Goal: Communication & Community: Answer question/provide support

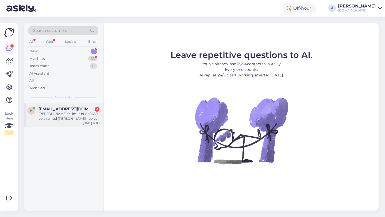
click at [69, 117] on div "[PERSON_NAME] tellimus nr 848689 pole tulnud [PERSON_NAME] ,(pole rämpspost all…" at bounding box center [68, 116] width 61 height 10
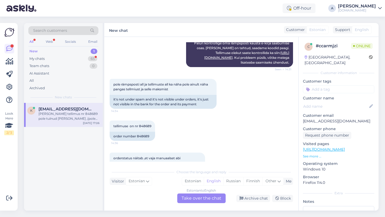
scroll to position [1498, 0]
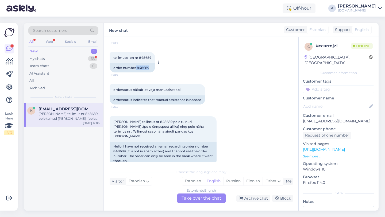
drag, startPoint x: 149, startPoint y: 63, endPoint x: 137, endPoint y: 63, distance: 12.8
click at [137, 63] on div "order number 848689" at bounding box center [132, 67] width 45 height 9
copy div "848689"
click at [195, 196] on div "Estonian to English Take over the chat" at bounding box center [201, 198] width 48 height 10
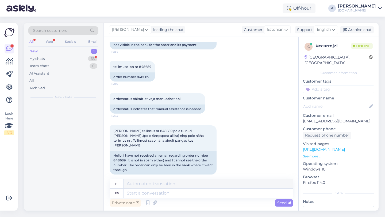
scroll to position [1494, 0]
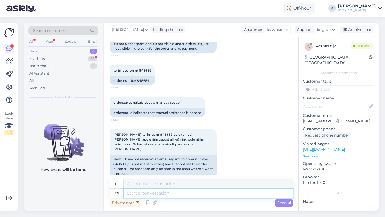
click at [170, 195] on textarea at bounding box center [207, 193] width 169 height 9
type textarea "h"
type textarea "Hey th"
type textarea "Hei"
type textarea "Hey there!"
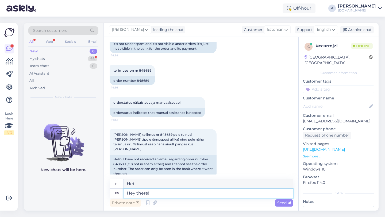
type textarea "Tere!"
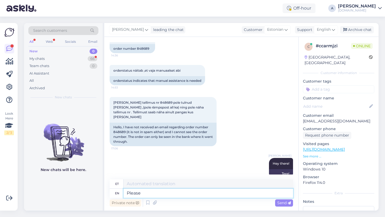
type textarea "Please s"
type textarea "Palun"
type textarea "Please sharwe"
type textarea "Palun jaga"
type textarea "Please share with m"
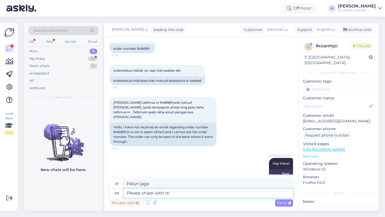
type textarea "Palun jagage"
type textarea "Please share with me"
type textarea "Palun jaga minuga"
type textarea "Please share with me proof"
type textarea "Palun jaga minuga tõestust"
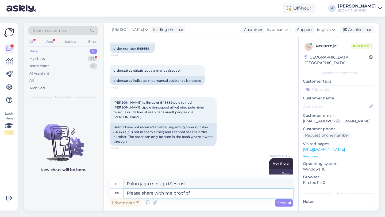
type textarea "Please share with me proof of p"
type textarea "Palun jaga minuga tõendit"
type textarea "Please share with me proof of payment i"
type textarea "Palun jagage minuga maksetõendit"
type textarea "Please share with me proof of payment in PDF"
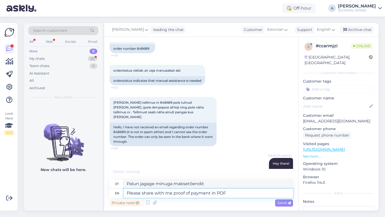
type textarea "Palun jagage minuga maksetõendit PDF-vormingus"
type textarea "Please share with me proof of payment in PDF format."
type textarea "Palun jagage minuga maksetõendit PDF-vormingus."
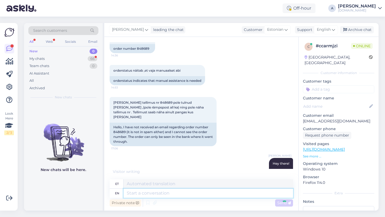
scroll to position [1558, 0]
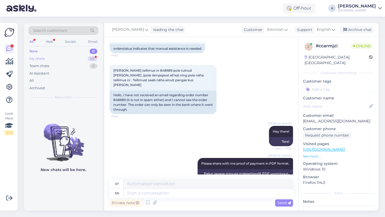
click at [93, 59] on div "66" at bounding box center [93, 58] width 10 height 5
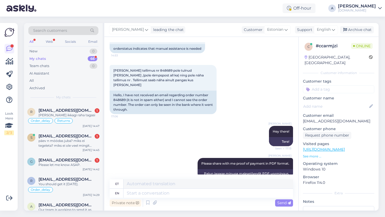
scroll to position [310, 0]
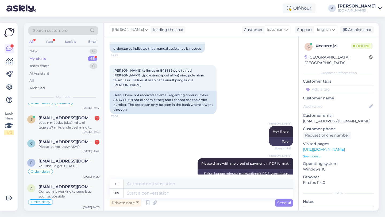
click at [82, 148] on div "Please let me know ASAP." at bounding box center [68, 146] width 61 height 5
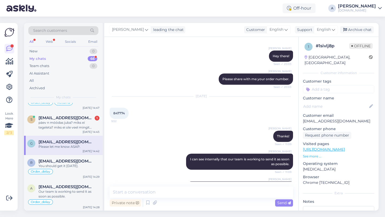
scroll to position [728, 0]
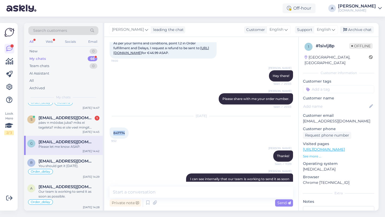
drag, startPoint x: 126, startPoint y: 129, endPoint x: 109, endPoint y: 129, distance: 16.3
click at [110, 129] on div "847774 9:52" at bounding box center [119, 132] width 19 height 11
copy span "847774"
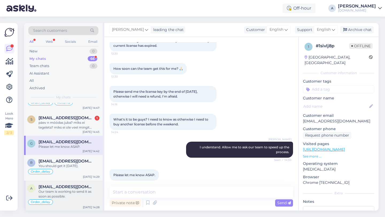
scroll to position [269, 0]
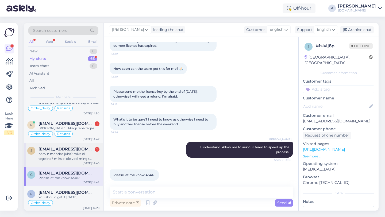
click at [56, 154] on div "päev n möödas juba? miks ei tegeleta? miks ei ole veel mingit vastust?" at bounding box center [68, 157] width 61 height 10
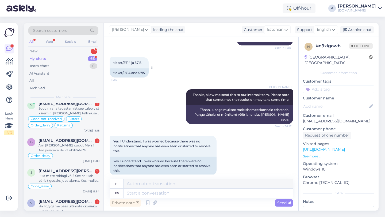
scroll to position [706, 0]
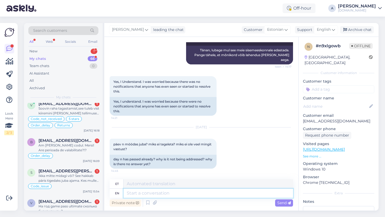
click at [135, 193] on textarea at bounding box center [207, 193] width 169 height 9
click at [162, 194] on textarea at bounding box center [207, 193] width 169 height 9
paste textarea "We have redirected the case to our Internal team, they are fully working on it.…"
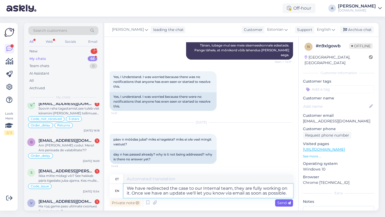
type textarea "We have redirected the case to our Internal team, they are fully working on it.…"
click at [283, 203] on span "Send" at bounding box center [284, 202] width 14 height 5
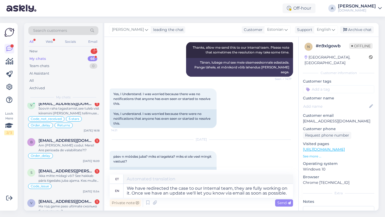
scroll to position [711, 0]
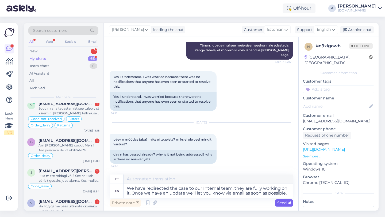
click at [282, 203] on span "Send" at bounding box center [284, 202] width 14 height 5
drag, startPoint x: 281, startPoint y: 192, endPoint x: 98, endPoint y: 181, distance: 182.6
click at [98, 181] on div "Search customers All Web Socials Email New 1 My chats 66 Team chats 0 AI Assist…" at bounding box center [201, 117] width 354 height 188
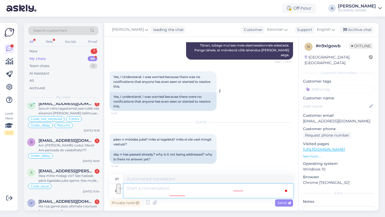
scroll to position [706, 0]
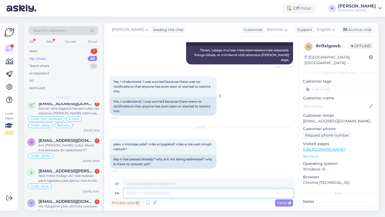
paste textarea "We have redirected the case to our Internal team, they are fully working on it.…"
type textarea "We have redirected the case to our Internal team, they are fully working on it.…"
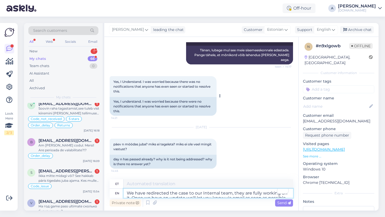
scroll to position [711, 0]
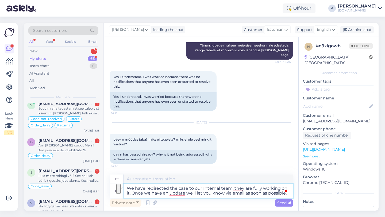
drag, startPoint x: 289, startPoint y: 194, endPoint x: 122, endPoint y: 184, distance: 167.3
click at [122, 184] on div "en We have redirected the case to our Internal team, they are fully working on …" at bounding box center [201, 191] width 183 height 14
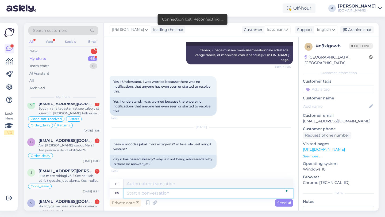
scroll to position [706, 0]
click at [159, 194] on textarea "To enrich screen reader interactions, please activate Accessibility in Grammarl…" at bounding box center [207, 193] width 169 height 9
paste textarea "We have redirected the case to our Internal team, they are fully working on it.…"
type textarea "We have redirected the case to our Internal team, they are fully working on it.…"
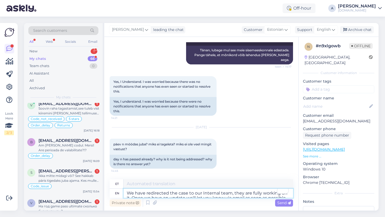
scroll to position [711, 0]
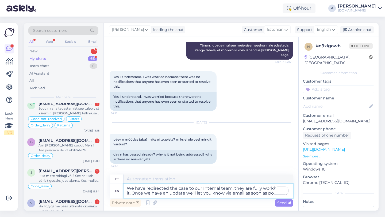
type textarea "Oleme juhtumi edasi suunanud oma sisemeeskonnale ja nad tegelevad sellega täie …"
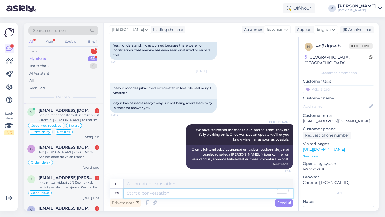
scroll to position [0, 0]
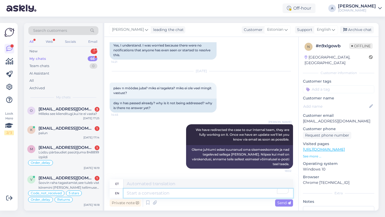
click at [140, 193] on textarea "To enrich screen reader interactions, please activate Accessibility in Grammarl…" at bounding box center [207, 193] width 169 height 9
click at [139, 195] on textarea "To enrich screen reader interactions, please activate Accessibility in Grammarl…" at bounding box center [207, 193] width 169 height 9
click at [128, 193] on textarea "To enrich screen reader interactions, please activate Accessibility in Grammarl…" at bounding box center [207, 193] width 169 height 9
click at [130, 195] on textarea "To enrich screen reader interactions, please activate Accessibility in Grammarl…" at bounding box center [207, 193] width 169 height 9
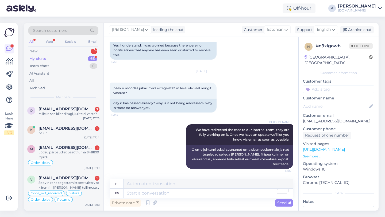
click at [168, 212] on div "Search customers All Web Socials Email New 1 My chats 66 Team chats 0 AI Assist…" at bounding box center [203, 117] width 364 height 200
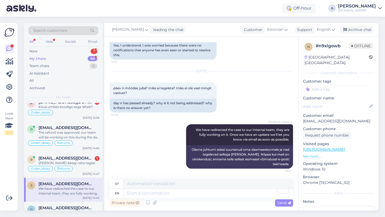
scroll to position [234, 0]
click at [146, 195] on textarea "To enrich screen reader interactions, please activate Accessibility in Grammarl…" at bounding box center [207, 193] width 169 height 9
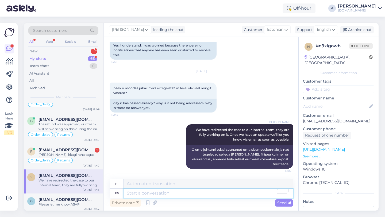
scroll to position [242, 0]
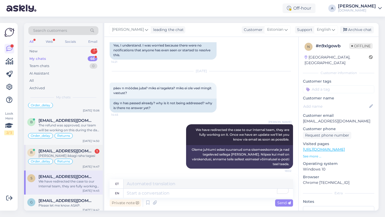
click at [71, 155] on div "Tere sooviks ikkagi raha tagasi" at bounding box center [68, 155] width 61 height 5
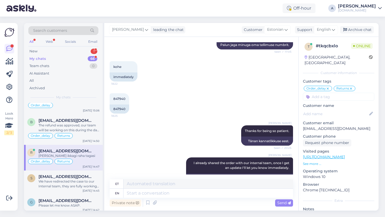
scroll to position [221, 0]
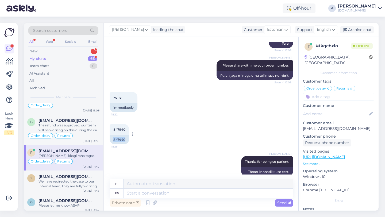
drag, startPoint x: 128, startPoint y: 144, endPoint x: 110, endPoint y: 144, distance: 17.9
click at [110, 144] on div "847940" at bounding box center [120, 139] width 20 height 9
copy div "847940"
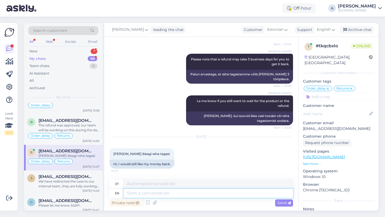
click at [154, 197] on textarea at bounding box center [207, 193] width 169 height 9
type textarea "Allow m"
type textarea "Luba"
type textarea "Allow me to"
type textarea "Lubage mul"
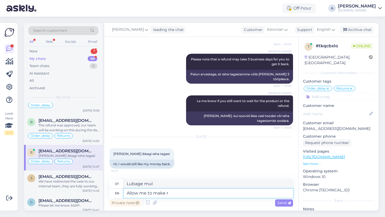
type textarea "Allow me to make rh"
type textarea "Lubage mul teha"
type textarea "Allow me to make the request."
type textarea "Lubage mul palve esitada."
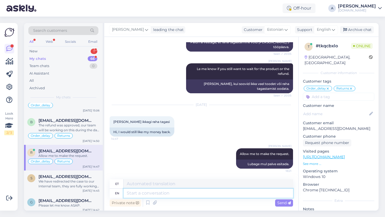
scroll to position [200, 0]
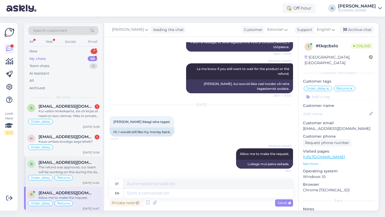
click at [74, 171] on div "The refund was approved, our team will be working on this during the day and sh…" at bounding box center [68, 170] width 61 height 10
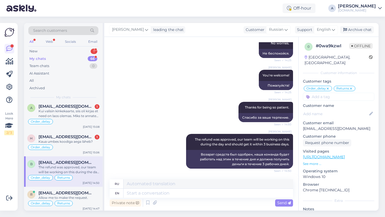
scroll to position [181, 0]
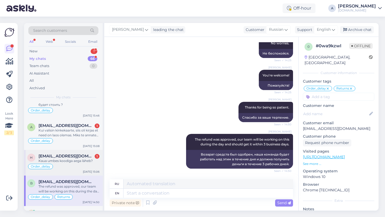
click at [74, 160] on div "Kaua umbes koodiga aega läheb?" at bounding box center [68, 160] width 61 height 5
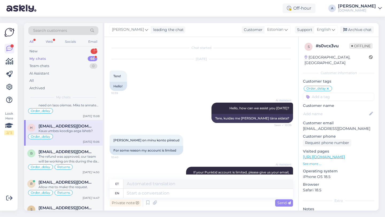
scroll to position [208, 0]
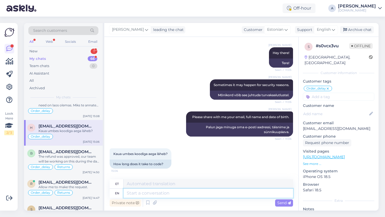
click at [148, 193] on textarea at bounding box center [207, 193] width 169 height 9
type textarea "P"
type textarea "Please s"
type textarea "Palun"
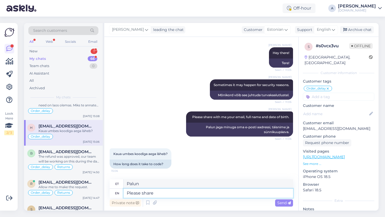
type textarea "Please share"
type textarea "Palun jaga"
type textarea "Please share with m"
type textarea "Palun jagage"
type textarea "Please share with me y"
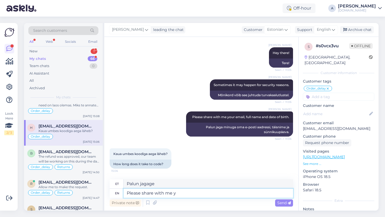
type textarea "Palun jaga minuga"
type textarea "Please share with me your or"
type textarea "Palun jaga minuga oma"
type textarea "Please share with me your order nu"
type textarea "Palun jaga minuga oma tellimust"
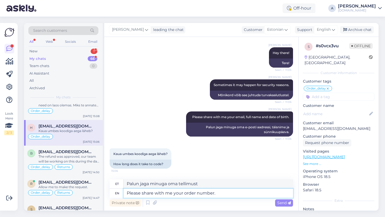
type textarea "Please share with me your order number."
type textarea "Palun jaga minuga oma tellimuse numbrit."
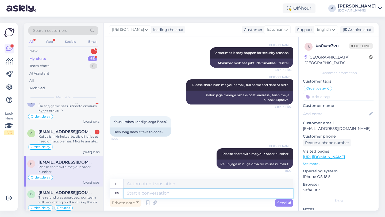
scroll to position [167, 0]
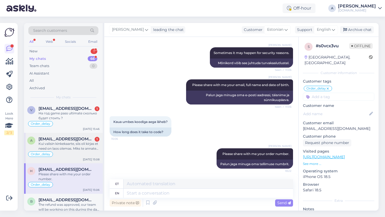
click at [69, 151] on div "Kui valisin kinkekaarte, siis oli kirjas et need on laos olemas. Miks te annate…" at bounding box center [68, 146] width 61 height 10
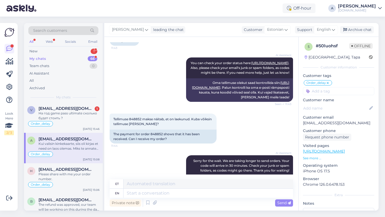
scroll to position [1343, 0]
drag, startPoint x: 162, startPoint y: 144, endPoint x: 151, endPoint y: 144, distance: 11.2
click at [151, 144] on div "The payment for order 848852 shows that it has been received. Can I receive my …" at bounding box center [163, 137] width 107 height 14
copy div "848852"
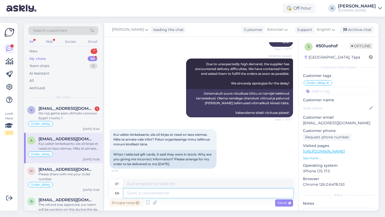
click at [156, 191] on textarea at bounding box center [207, 193] width 169 height 9
type textarea "Thanks"
type textarea "Tänud"
type textarea "Thanks for"
type textarea "Tänan teid"
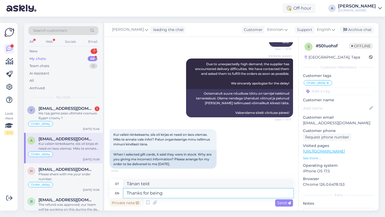
type textarea "Thanks for being"
type textarea "Tänan teid olemise eest"
type textarea "Thanks for being so pa"
type textarea "Aitäh, et nii oled"
type textarea "Thanks for being so patient."
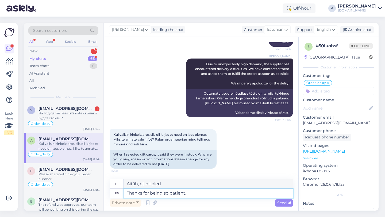
type textarea "Tänan kannatlikkuse eest."
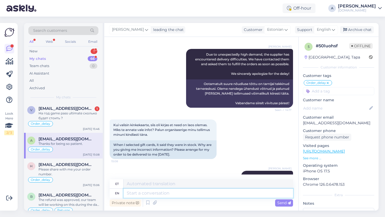
scroll to position [1668, 0]
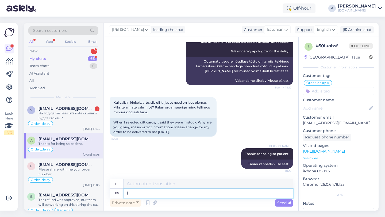
type textarea "I c"
type textarea "Mina"
type textarea "I can s"
type textarea "Ma saan"
type textarea "I can see i"
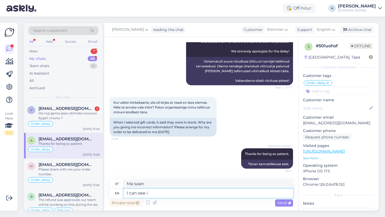
type textarea "Ma näen"
type textarea "I can see internally that"
type textarea "Ma näen sisemiselt"
type textarea "I can see internally that"
type textarea "Ma näen seda sisemiselt"
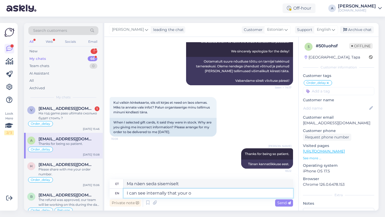
type textarea "I can see internally that your or"
type textarea "Ma näen sisemiselt, et sinu"
type textarea "I can see internally that your order w"
type textarea "Ma näen sisemiselt, et teie tellimus"
type textarea "I can see internally that your order was co"
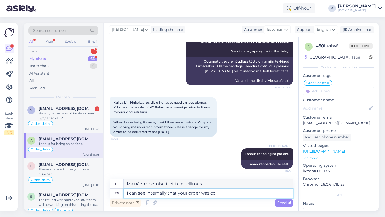
type textarea "Ma näen sisemiselt, et teie tellimus oli"
type textarea "I can see internally that your order was completed."
type textarea "Ma näen sisemiselt, et teie tellimus on täidetud."
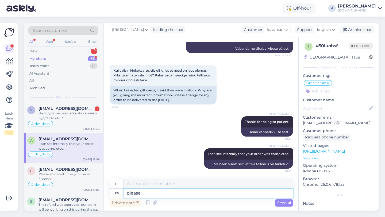
type textarea "please"
type textarea "palun"
type textarea "p"
type textarea "Please c"
type textarea "Palun"
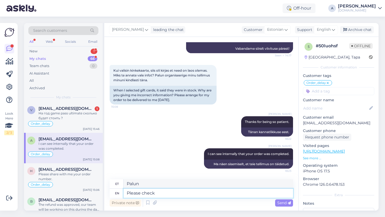
type textarea "Please check"
type textarea "Palun kontrollige"
type textarea "Please check your em"
type textarea "Palun kontrollige oma"
type textarea "Please check your email a"
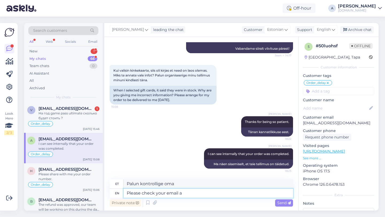
type textarea "Palun kontrollige oma e-posti"
type textarea "Please check your email and s"
type textarea "Palun kontrollige oma e-posti ja"
type textarea "Please check your email and spam fo"
type textarea "Palun kontrollige oma e-posti ja rämpsposti"
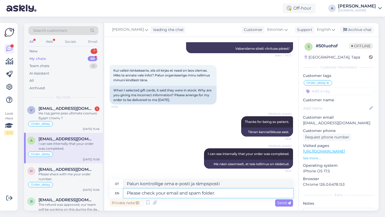
type textarea "Please check your email and spam folder."
type textarea "Palun kontrollige oma e-posti ja rämpsposti kausta."
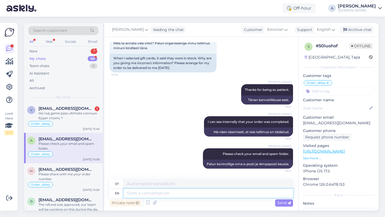
scroll to position [138, 0]
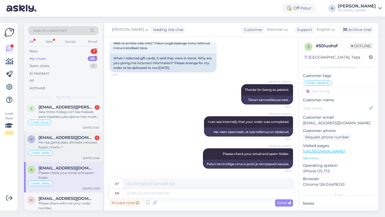
click at [77, 154] on div "Order_delay" at bounding box center [63, 153] width 72 height 6
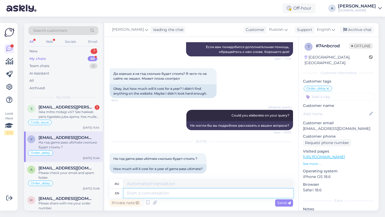
click at [145, 193] on textarea at bounding box center [207, 193] width 169 height 9
type textarea "You ma"
type textarea "Ты"
type textarea "You may"
type textarea "Вы можете"
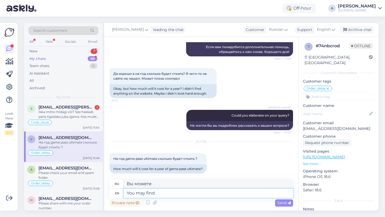
type textarea "You may find"
type textarea "Вы можете найти"
type textarea "You may find the availa"
type textarea "Вы можете найти доступный"
type textarea "You may find the available"
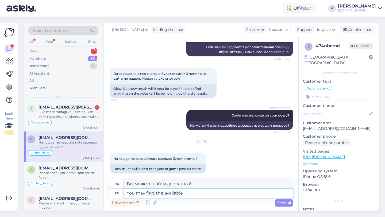
type textarea "Вы можете найти доступные"
type textarea "You may find the available option"
type textarea "Вы можете найти доступную опцию"
type textarea "You may find the available options i"
type textarea "Вы можете найти доступные варианты"
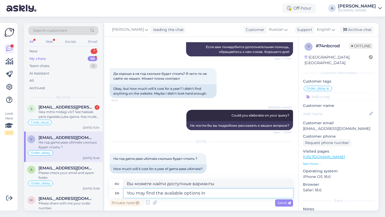
type textarea "You may find the available options in"
type textarea "Доступные варианты вы можете найти в"
type textarea "You may find the available options in the following"
type textarea "Доступные варианты вы можете найти в следующем списке:"
type textarea "You may find the available options in the following link"
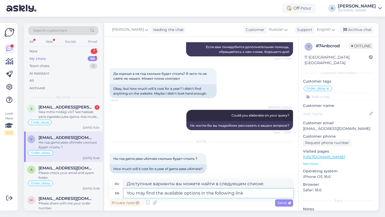
type textarea "Доступные варианты вы можете найти по следующей ссылке."
paste textarea "https://punktid.com/search?searchTerm=pass+ultimate"
type textarea "You may find the available options in the following link https://punktid.com/se…"
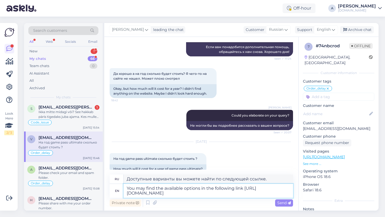
type textarea "Доступные варианты вы можете найти по следующей ссылке https://punktid.com/sear…"
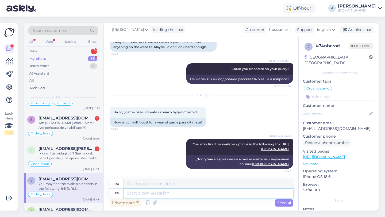
scroll to position [96, 0]
click at [64, 163] on div "Code_issue" at bounding box center [63, 164] width 72 height 6
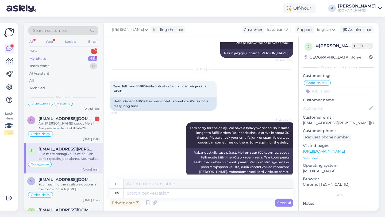
scroll to position [1277, 0]
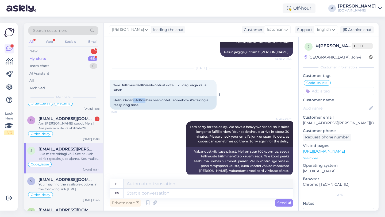
drag, startPoint x: 146, startPoint y: 100, endPoint x: 134, endPoint y: 100, distance: 11.8
click at [134, 100] on div "Hello. Order 848659 has been ootel... somehow it's taking a really long time." at bounding box center [163, 103] width 107 height 14
copy div "848659"
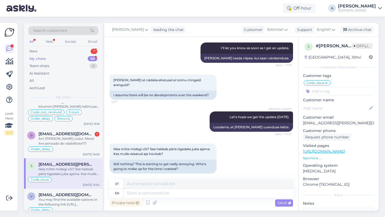
scroll to position [76, 0]
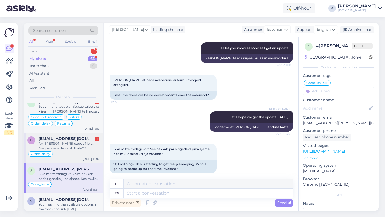
click at [71, 149] on div "Am primit codul. Mersi! Are perioada de valabilitate?!?" at bounding box center [68, 146] width 61 height 10
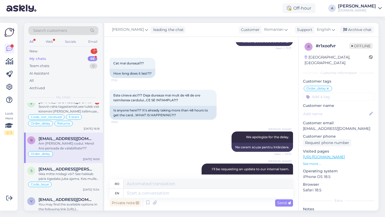
scroll to position [2790, 0]
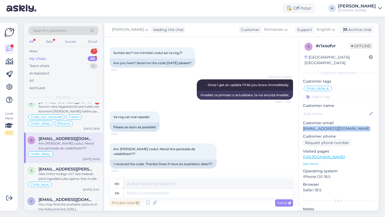
drag, startPoint x: 361, startPoint y: 122, endPoint x: 304, endPoint y: 123, distance: 57.2
click at [303, 126] on p "black_eyes_vision@yahoo.com" at bounding box center [338, 129] width 71 height 6
copy p "black_eyes_vision@yahoo.com"
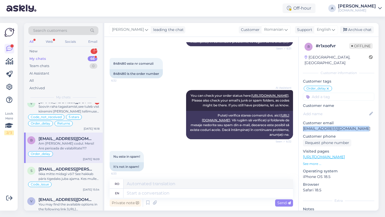
scroll to position [135, 0]
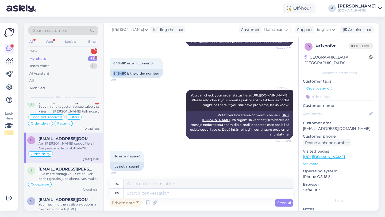
drag, startPoint x: 126, startPoint y: 83, endPoint x: 106, endPoint y: 83, distance: 19.8
click at [106, 83] on div "Chat started Aug 13 2025 Unde pot gasi nr comenzii? Banii mi s-au luat de pe ca…" at bounding box center [201, 124] width 194 height 174
copy div "848480"
click at [144, 193] on textarea at bounding box center [207, 193] width 169 height 9
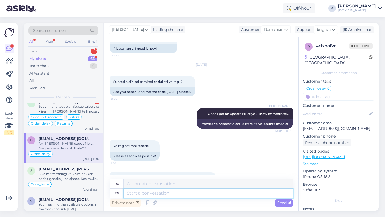
scroll to position [2790, 0]
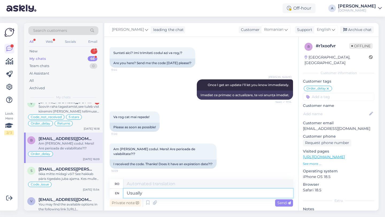
type textarea "Usually"
type textarea "De obicei"
click at [213, 197] on textarea "Usually" at bounding box center [207, 193] width 169 height 9
type textarea "Usually sTEA"
type textarea "De obicei, sTEAM"
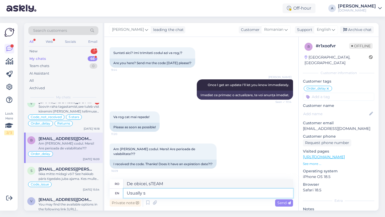
type textarea "Usually"
type textarea "De obicei"
type textarea "Usually St"
type textarea "De obicei S."
type textarea "Usually Steam"
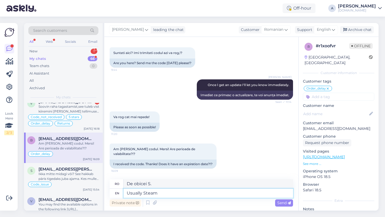
type textarea "De obicei, Steam"
type textarea "Usually Steam cards"
type textarea "De obicei, cărțile Steam"
type textarea "Usually Steam cards does"
type textarea "De obicei, plăcile Steam fac asta."
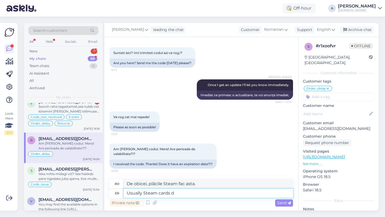
type textarea "Usually Steam cards"
type textarea "De obicei, cărțile Steam"
type textarea "Usually Steam cards do no"
type textarea "De obicei, plăcile Steam fac asta."
type textarea "Usually Steam cards do not"
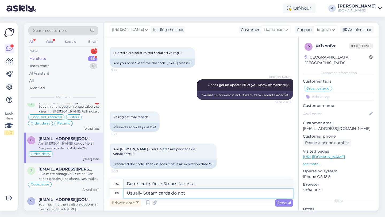
type textarea "De obicei, plăcile Steam nu..."
type textarea "Usually Steam cards do not ex"
type textarea "De obicei, plăcile Steam nu funcționează."
type textarea "Usually Steam cards do not expired."
type textarea "De obicei, cardurile Steam nu expiră."
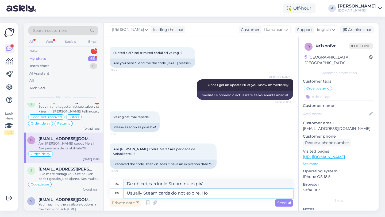
type textarea "Usually Steam cards do not expire. How"
type textarea "De obicei, cardurile Steam nu expiră. Ho"
type textarea "Usually Steam cards do not expire. However"
type textarea "De obicei, cardurile Steam nu expiră. Totuși"
type textarea "Usually Steam cards do not expire. However, w"
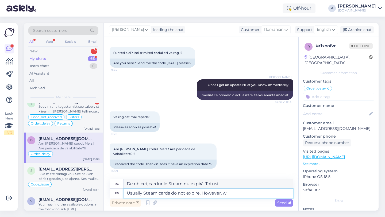
type textarea "De obicei, cardurile Steam nu expiră. Totuși,"
type textarea "Usually Steam cards do not expire. However, we a"
type textarea "De obicei, cardurile Steam nu expiră. Cu toate acestea, noi"
type textarea "Usually Steam cards do not expire. However, we al"
type textarea "De obicei, cardurile Steam nu expiră. Cu toate acestea, noi deja"
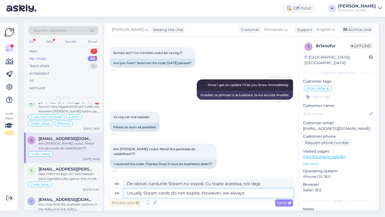
type textarea "Usually Steam cards do not expire. However, we always r"
type textarea "De obicei, cardurile Steam nu expiră. Cu toate acestea, noi întotdeauna"
type textarea "Usually Steam cards do not expire. However, we always recomend"
type textarea "De obicei, cardurile Steam nu expiră. Cu toate acestea, recomandăm întotdeauna"
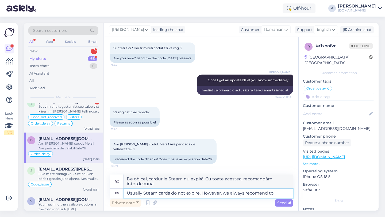
type textarea "Usually Steam cards do not expire. However, we always recomend to"
type textarea "De obicei, cardurile Steam nu expiră. Cu toate acestea, vă recomandăm întotdeau…"
type textarea "Usually Steam cards do not expire. However, we always recomend to ud"
type textarea "De obicei, cardurile Steam nu expiră. Cu toate acestea, vă recomandăm întotdeau…"
type textarea "Usually Steam cards do not expire. However, we always recomend to us it"
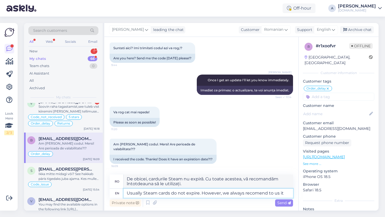
type textarea "De obicei, cardurile Steam nu expiră. Cu toate acestea, vă recomandăm întotdeau…"
type textarea "Usually Steam cards do not expire. However, we always recomend to us it as"
type textarea "De obicei, cardurile Steam nu expiră. Cu toate acestea, vă recomandăm întotdeau…"
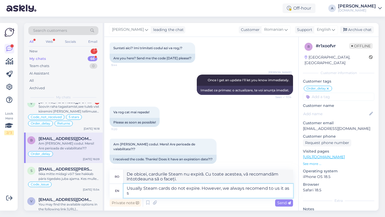
type textarea "Usually Steam cards do not expire. However, we always recomend to us it as so"
type textarea "De obicei, cardurile Steam nu expiră. Cu toate acestea, vă recomandăm întotdeau…"
type textarea "Usually Steam cards do not expire. However, we always recomend to us it as soon…"
type textarea "De obicei, cardurile Steam nu expiră. Cu toate acestea, vă recomandăm întotdeau…"
type textarea "Usually Steam cards do not expire. However, we always recommend to us it as soo…"
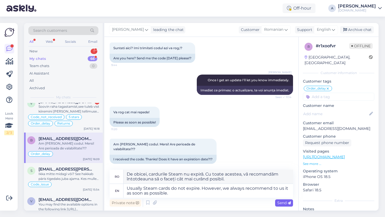
click at [282, 202] on span "Send" at bounding box center [284, 202] width 14 height 5
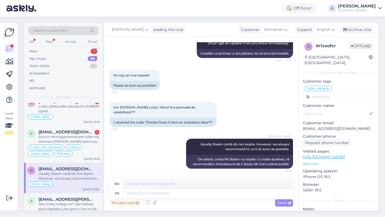
scroll to position [38, 0]
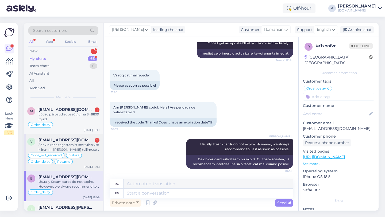
click at [89, 151] on div "Soovin raha tagastamist,see tuleb vist kiiremini kui selle tellimuse kood.Mul e…" at bounding box center [68, 147] width 61 height 10
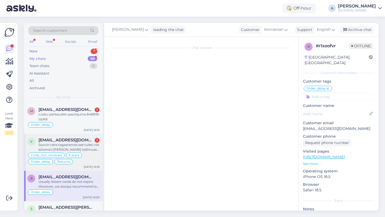
scroll to position [4213, 0]
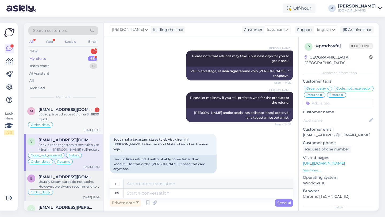
click at [87, 177] on span "black_eyes_vision@yahoo.com" at bounding box center [66, 177] width 56 height 5
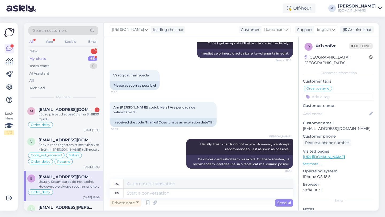
scroll to position [2832, 0]
click at [79, 146] on div "Soovin raha tagastamist,see tuleb vist kiiremini kui selle tellimuse kood.Mul e…" at bounding box center [68, 147] width 61 height 10
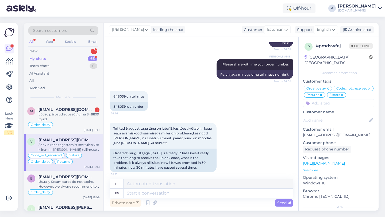
scroll to position [3527, 0]
drag, startPoint x: 125, startPoint y: 111, endPoint x: 114, endPoint y: 111, distance: 11.5
click at [111, 111] on div "848039 is an order" at bounding box center [129, 106] width 38 height 9
copy div "848039"
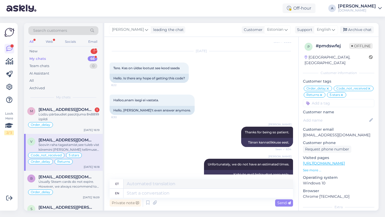
scroll to position [4213, 0]
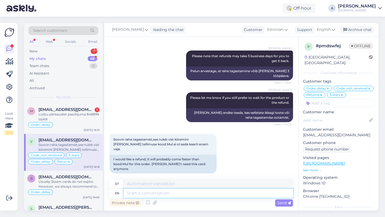
click at [152, 192] on textarea at bounding box center [207, 193] width 169 height 9
type textarea "Allow m"
type textarea "Luba"
type textarea "Allow me t"
type textarea "Lubage mul"
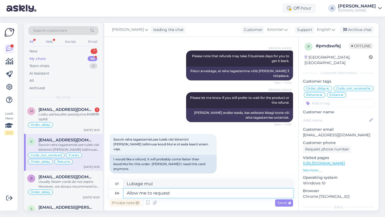
type textarea "Allow me to request"
type textarea "Lubage mul paluda"
type textarea "Allow me to request the refund."
type textarea "Lubage mul tagasimakset taotleda."
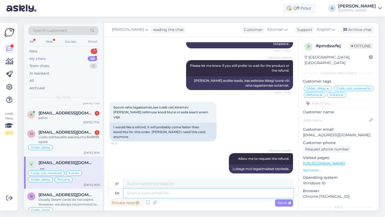
scroll to position [11, 0]
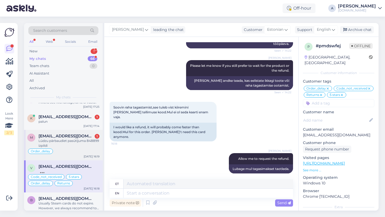
click at [68, 147] on div "Lūdzu pārbaudiet pasūtījuma 848899 izpildi" at bounding box center [68, 143] width 61 height 10
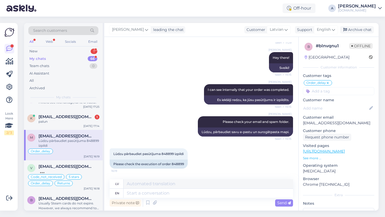
scroll to position [3241, 0]
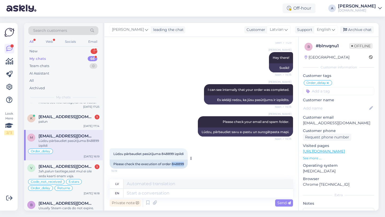
drag, startPoint x: 187, startPoint y: 164, endPoint x: 174, endPoint y: 165, distance: 13.1
click at [173, 165] on div "Please check the execution of order 848899" at bounding box center [149, 164] width 78 height 9
copy div "848899"
click at [160, 194] on textarea at bounding box center [207, 193] width 169 height 9
type textarea "I"
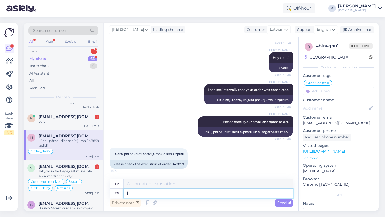
type textarea "Es"
type textarea "I was"
type textarea "Es biju"
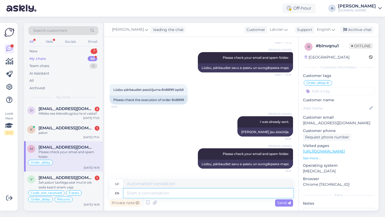
scroll to position [0, 0]
click at [72, 136] on div "k kriskl44s@gmail.com 1 palun Aug 15 17:14" at bounding box center [63, 131] width 79 height 19
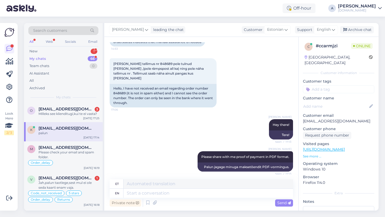
scroll to position [1566, 0]
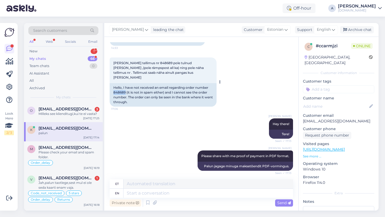
drag, startPoint x: 125, startPoint y: 83, endPoint x: 112, endPoint y: 83, distance: 13.1
click at [112, 83] on div "Hello, I have not received an email regarding order number 848689 (it is not in…" at bounding box center [163, 95] width 107 height 24
copy div "848689"
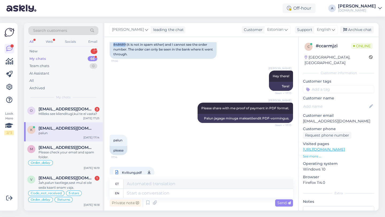
click at [131, 169] on span "Kviitung.pdf" at bounding box center [132, 172] width 20 height 7
click at [154, 186] on textarea at bounding box center [207, 183] width 169 height 9
click at [154, 192] on textarea at bounding box center [207, 193] width 169 height 9
click at [151, 193] on textarea at bounding box center [207, 193] width 169 height 9
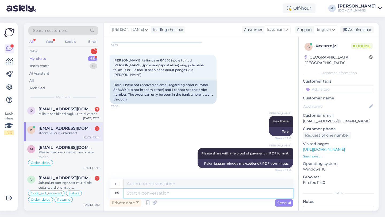
scroll to position [1544, 0]
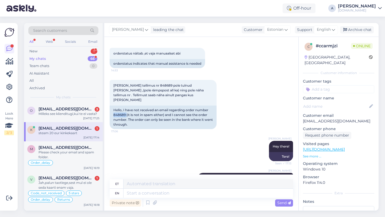
drag, startPoint x: 126, startPoint y: 105, endPoint x: 109, endPoint y: 105, distance: 17.1
click at [109, 105] on div "Chat started Nov 5 2022 Tere ostin teilt Soome PSN 30 EUR kinkekaardi ja vaatad…" at bounding box center [201, 124] width 194 height 174
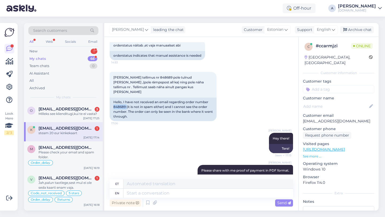
scroll to position [1710, 0]
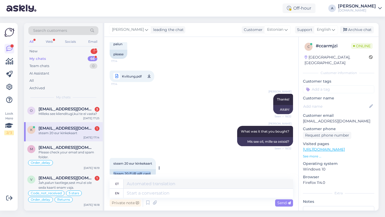
drag, startPoint x: 154, startPoint y: 164, endPoint x: 111, endPoint y: 162, distance: 42.8
click at [111, 169] on div "Steam 20 EUR gift card" at bounding box center [133, 173] width 46 height 9
click at [152, 192] on textarea at bounding box center [207, 193] width 169 height 9
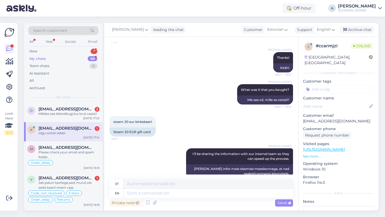
scroll to position [1784, 0]
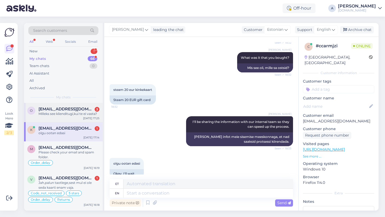
click at [69, 117] on div "o olekorsolme@gmail.com 3 Milleks see klienditugi,kui te ei vasta? Aug 15 17:25" at bounding box center [63, 112] width 79 height 19
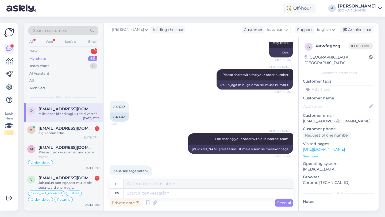
scroll to position [164, 0]
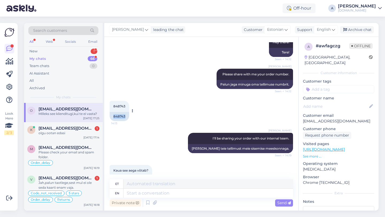
drag, startPoint x: 127, startPoint y: 117, endPoint x: 111, endPoint y: 117, distance: 16.3
click at [111, 117] on div "848743" at bounding box center [120, 116] width 20 height 9
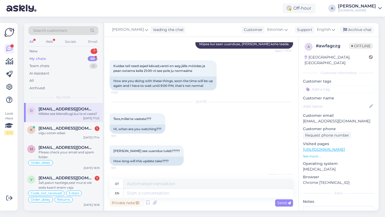
scroll to position [605, 0]
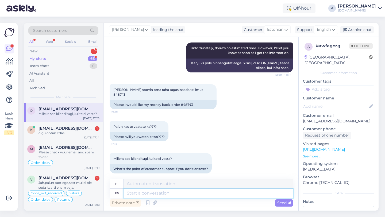
click at [158, 193] on textarea at bounding box center [207, 193] width 169 height 9
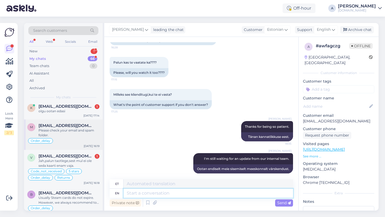
scroll to position [0, 0]
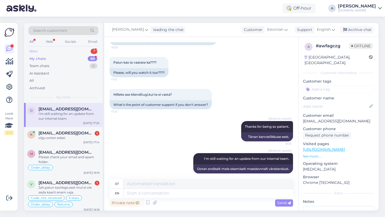
click at [88, 49] on div "New 1" at bounding box center [63, 51] width 70 height 7
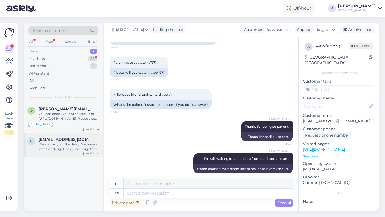
click at [79, 153] on div "p puoskari_business@protonmail.com We are sorry for the delay. We have a lot of…" at bounding box center [63, 145] width 79 height 24
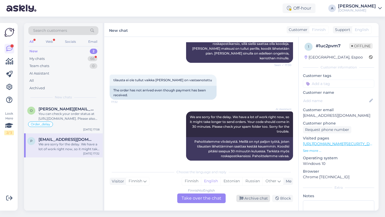
click at [254, 201] on div "Archive chat" at bounding box center [253, 198] width 34 height 7
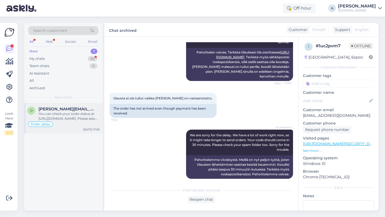
click at [73, 111] on span "oleg-stjopkin@yandex.ru" at bounding box center [66, 109] width 56 height 5
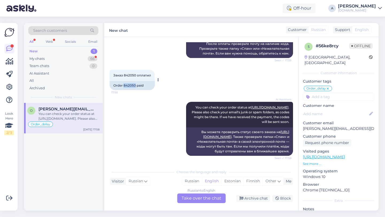
drag, startPoint x: 135, startPoint y: 85, endPoint x: 125, endPoint y: 84, distance: 11.0
click at [125, 84] on div "Order 842050 paid" at bounding box center [132, 85] width 45 height 9
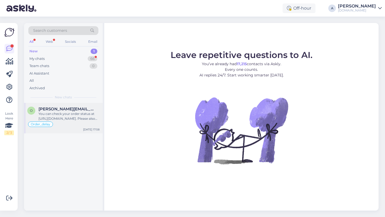
click at [83, 118] on div "You can check your order status at [URL][DOMAIN_NAME]. Please also check your e…" at bounding box center [68, 116] width 61 height 10
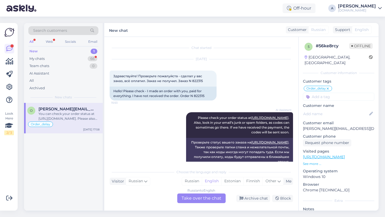
scroll to position [992, 0]
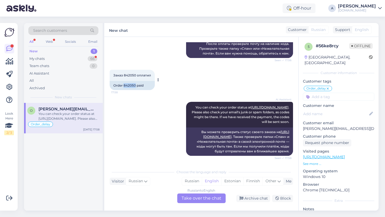
drag, startPoint x: 135, startPoint y: 85, endPoint x: 124, endPoint y: 86, distance: 11.5
click at [124, 86] on div "Order 842050 paid" at bounding box center [132, 85] width 45 height 9
copy div "842050"
click at [257, 201] on div "Archive chat" at bounding box center [253, 198] width 34 height 7
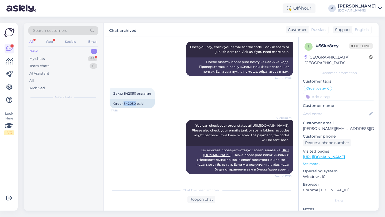
scroll to position [974, 0]
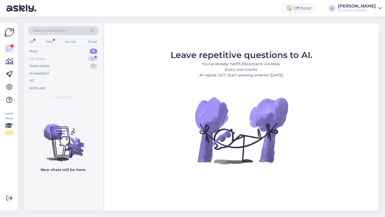
click at [88, 57] on div "66" at bounding box center [93, 58] width 10 height 5
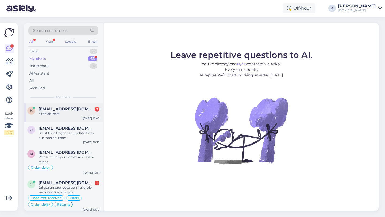
click at [65, 115] on div "aitäh abi eest" at bounding box center [68, 113] width 61 height 5
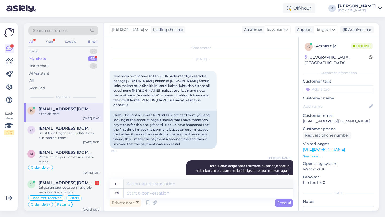
scroll to position [1816, 0]
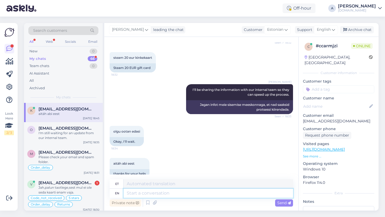
click at [145, 195] on textarea at bounding box center [207, 193] width 169 height 9
type textarea "You're"
type textarea "Sa oled"
type textarea "You're welcome!"
type textarea "Pole tänu väärt!"
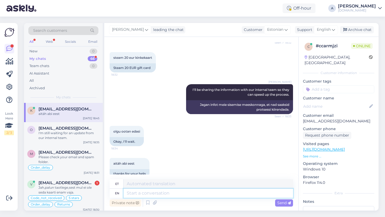
scroll to position [1848, 0]
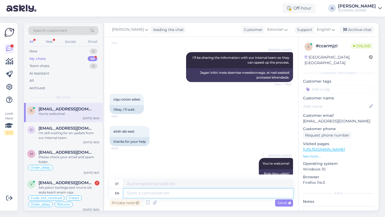
paste textarea "If you need further help, don't hesitate to contact us again. Have a great day!"
type textarea "If you need further help, don't hesitate to contact us again. Have a great day!"
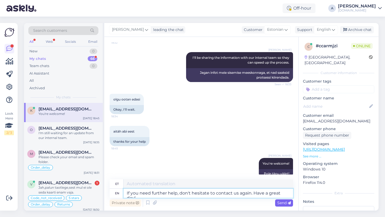
type textarea "Kui vajate täiendavat abi, võtke meiega uuesti ühendust. Ilusat päeva!"
type textarea "If you need further help, don't hesitate to contact us again. Have a great day!"
click at [282, 202] on span "Send" at bounding box center [284, 202] width 14 height 5
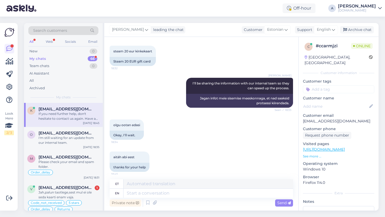
scroll to position [1890, 0]
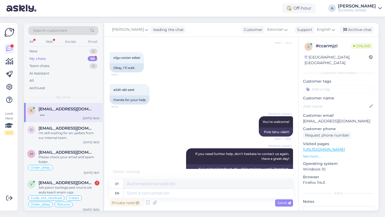
click at [324, 85] on input at bounding box center [338, 89] width 71 height 8
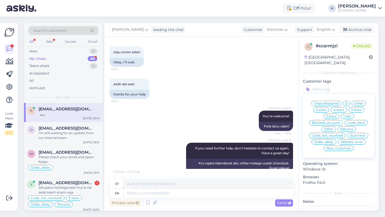
scroll to position [1922, 0]
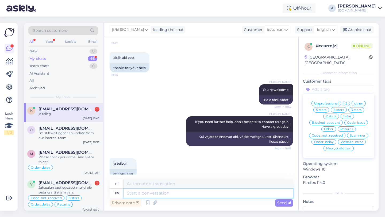
click at [135, 193] on textarea at bounding box center [207, 193] width 169 height 9
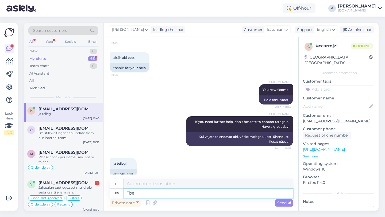
type textarea "Tb"
type textarea "Teadaolevalt"
type textarea "Tha"
type textarea "T"
type textarea "Thanks"
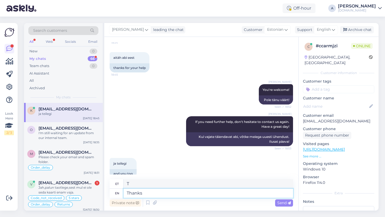
type textarea "Tänud"
type textarea "Thanks :)"
type textarea "Aitäh :)"
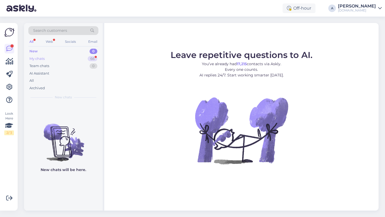
click at [95, 59] on div "66" at bounding box center [93, 58] width 10 height 5
click at [98, 117] on img at bounding box center [63, 138] width 79 height 48
click at [87, 59] on div "My chats 66" at bounding box center [63, 58] width 70 height 7
